Goal: Register for event/course

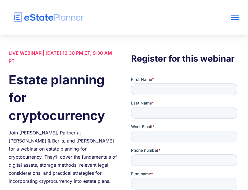
click at [212, 75] on div "Register for this webinar" at bounding box center [185, 147] width 108 height 196
click at [237, 16] on div at bounding box center [235, 17] width 9 height 9
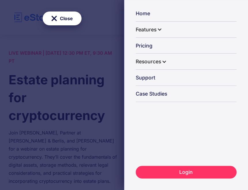
click at [152, 62] on div "Resources" at bounding box center [148, 61] width 25 height 15
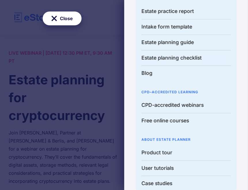
scroll to position [86, 0]
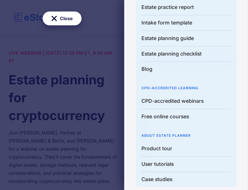
click at [178, 102] on link "CPD-accredited webinars" at bounding box center [186, 102] width 90 height 16
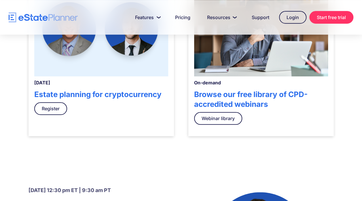
scroll to position [230, 0]
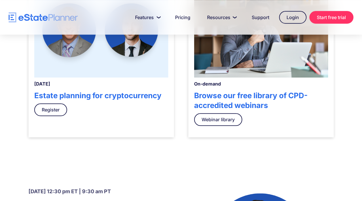
click at [217, 120] on link "Webinar library" at bounding box center [218, 119] width 48 height 13
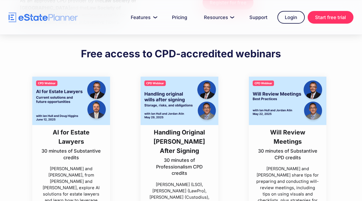
scroll to position [29, 0]
